Goal: Check status: Check status

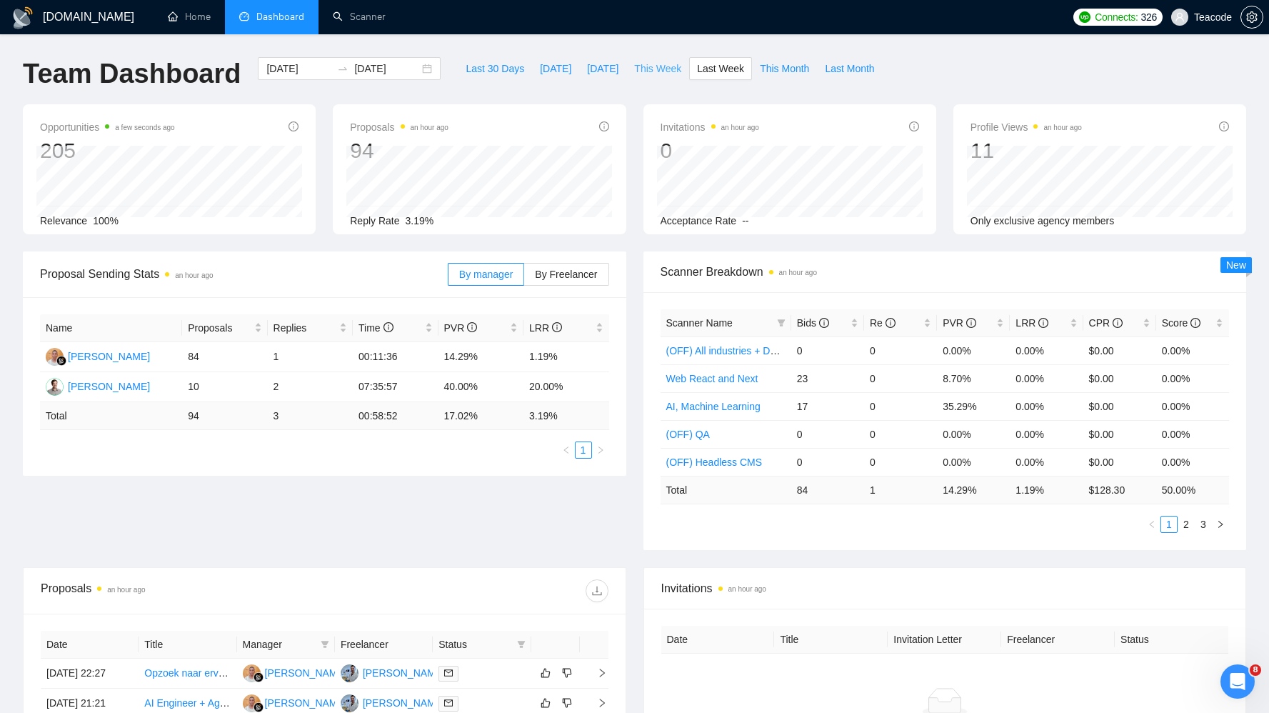
click at [656, 64] on span "This Week" at bounding box center [657, 69] width 47 height 16
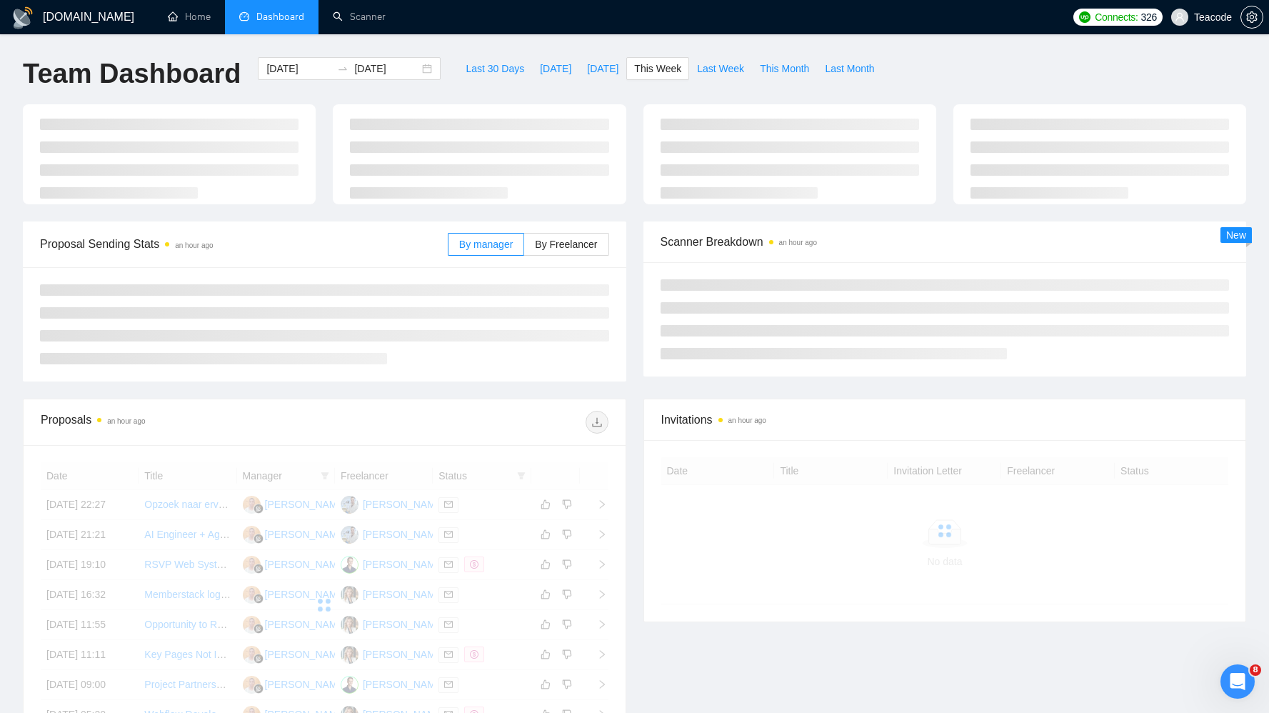
type input "[DATE]"
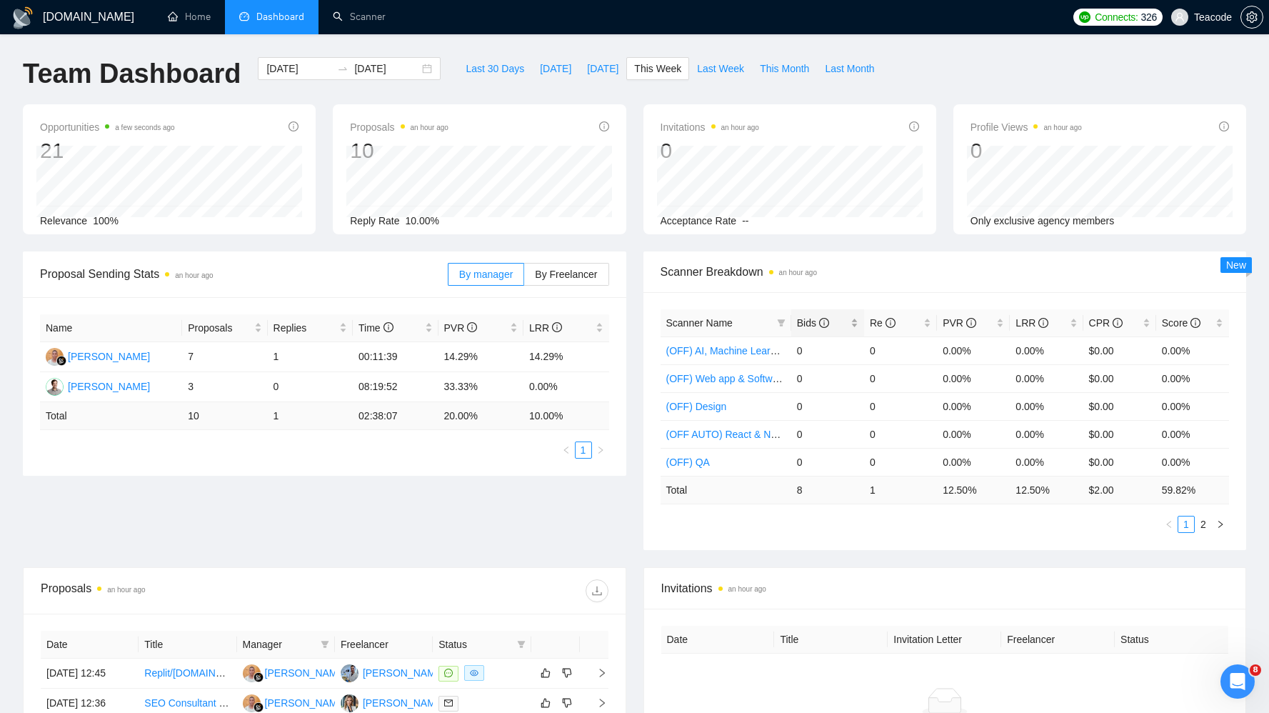
click at [801, 319] on span "Bids" at bounding box center [813, 322] width 32 height 11
